Goal: Task Accomplishment & Management: Manage account settings

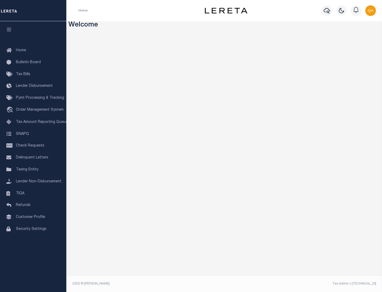
click at [33, 146] on span "Check Requests" at bounding box center [30, 146] width 28 height 4
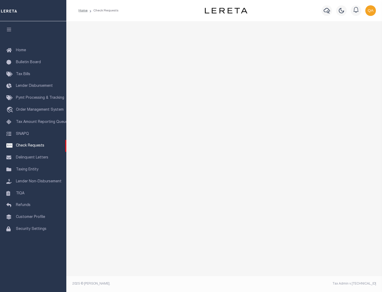
select select "50"
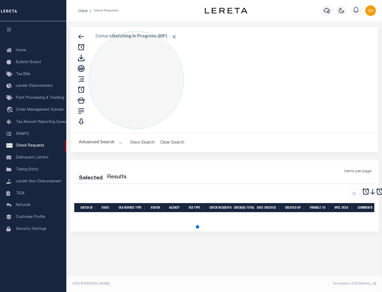
select select "50"
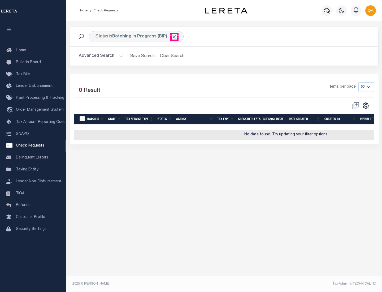
click at [174, 37] on span "Click to Remove" at bounding box center [174, 37] width 6 height 6
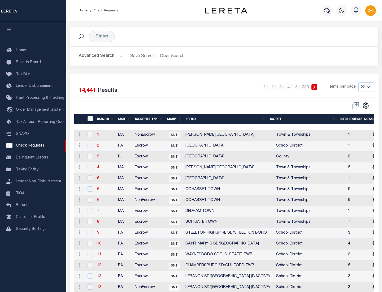
scroll to position [256, 0]
